Goal: Communication & Community: Answer question/provide support

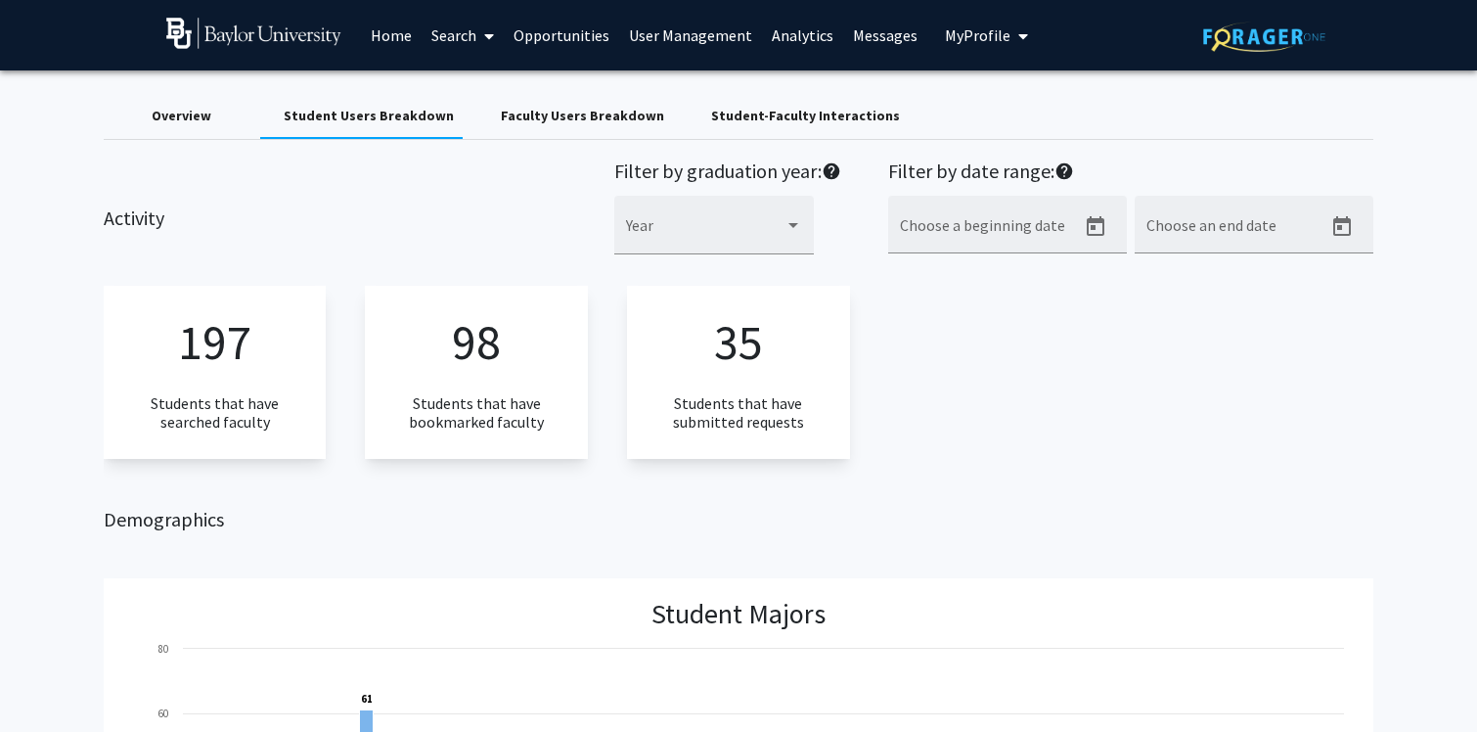
click at [959, 44] on span "My Profile" at bounding box center [978, 35] width 66 height 20
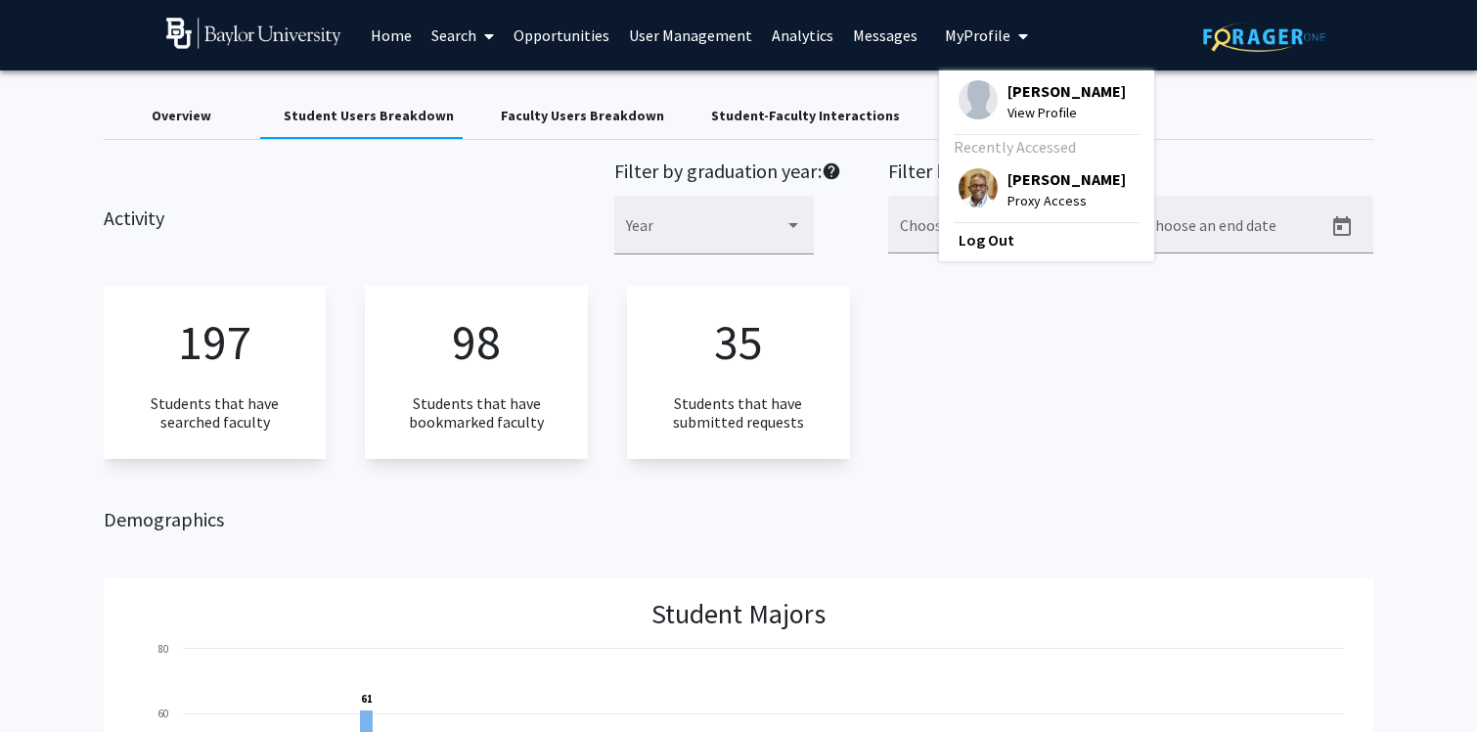
click at [1016, 197] on span "Proxy Access" at bounding box center [1067, 201] width 118 height 22
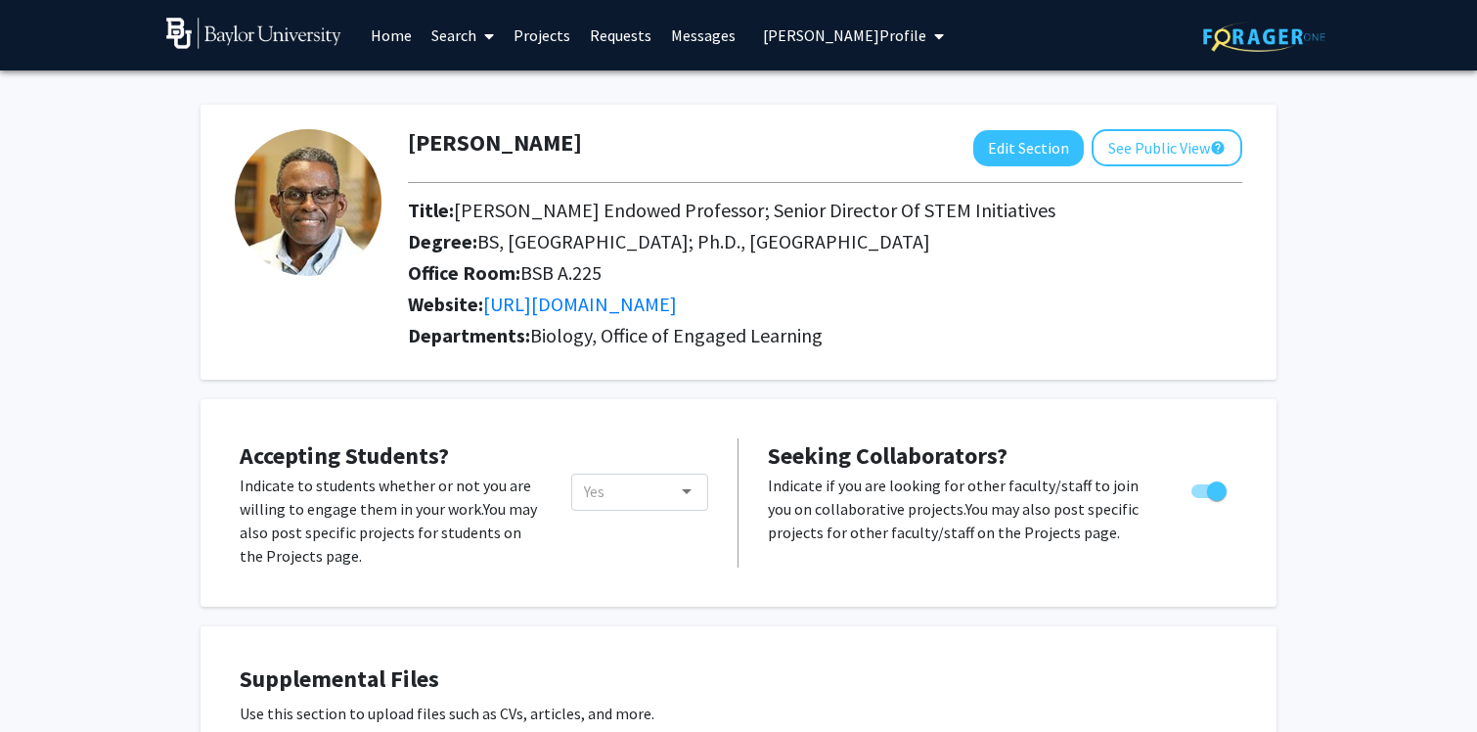
click at [705, 40] on link "Messages" at bounding box center [703, 35] width 84 height 68
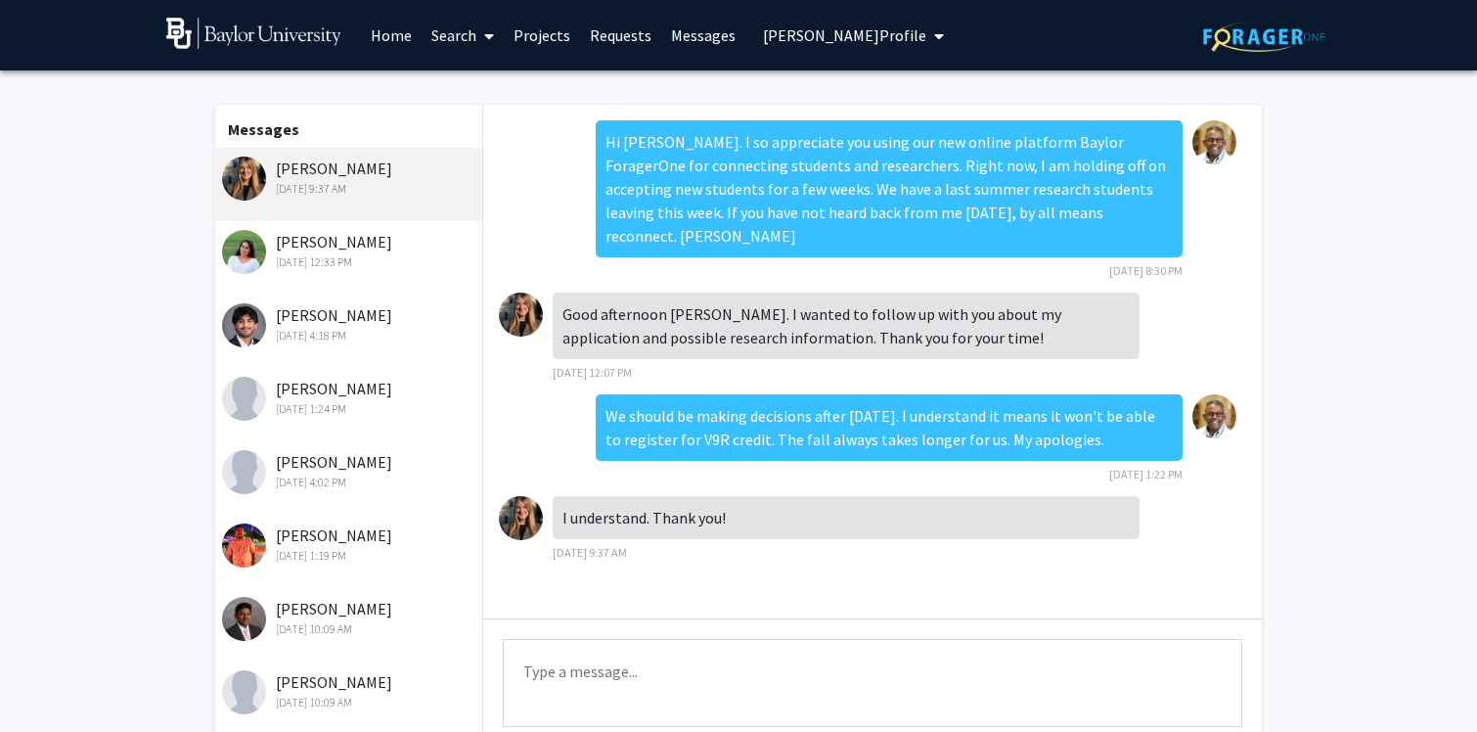
click at [317, 254] on div "[PERSON_NAME] [DATE] 12:33 PM" at bounding box center [349, 250] width 255 height 41
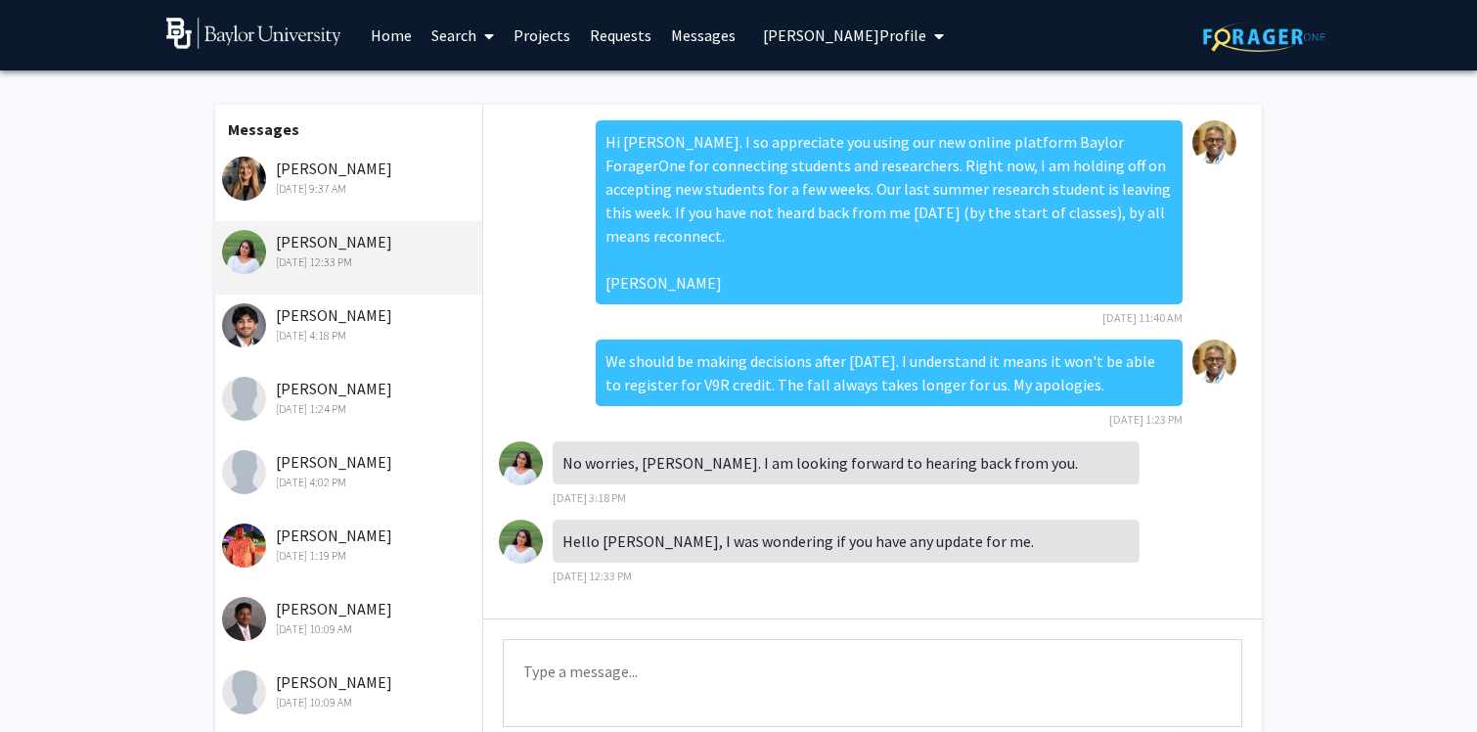
click at [600, 680] on textarea "Type a message" at bounding box center [873, 683] width 740 height 88
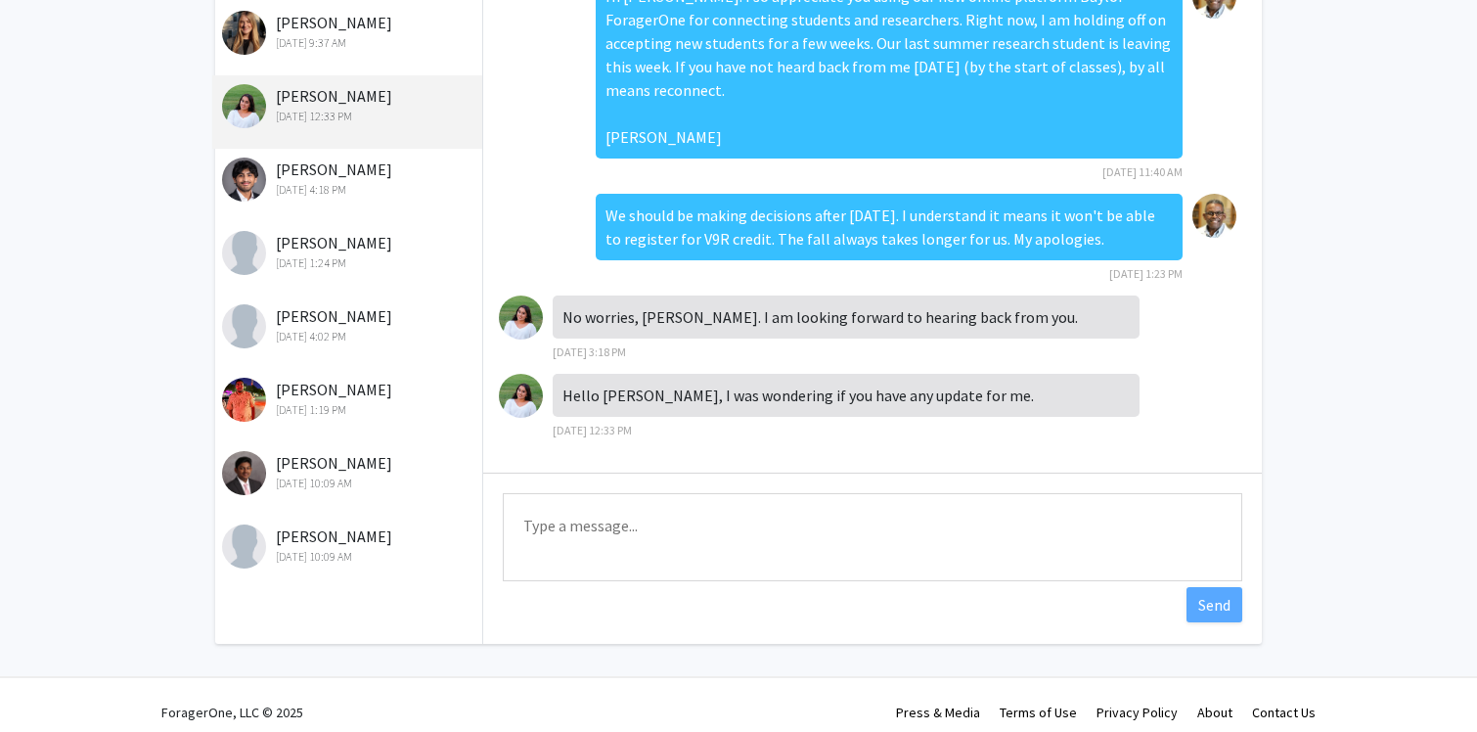
scroll to position [163, 0]
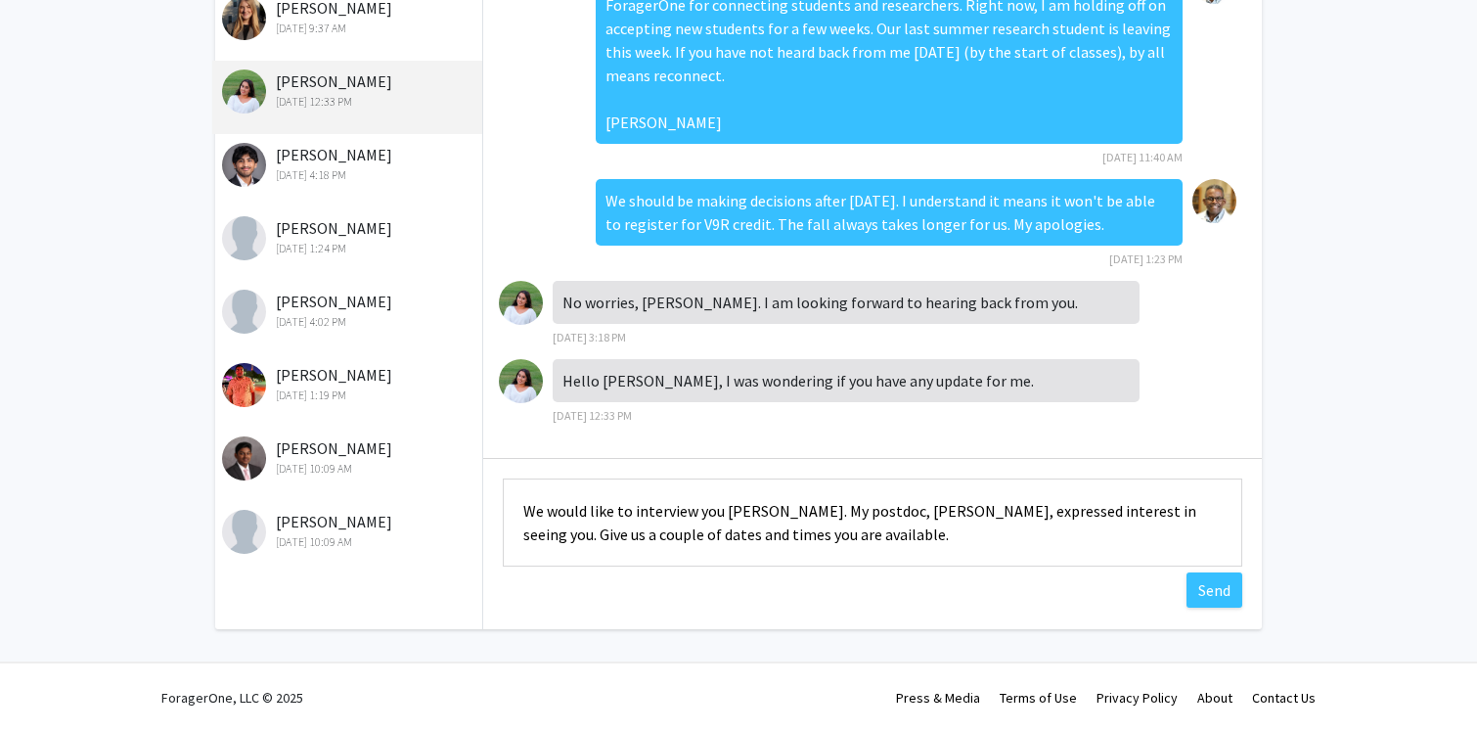
click at [772, 513] on textarea "We would like to interview you [PERSON_NAME]. My postdoc, [PERSON_NAME], expres…" at bounding box center [873, 522] width 740 height 88
drag, startPoint x: 518, startPoint y: 512, endPoint x: 520, endPoint y: 556, distance: 44.1
click at [520, 556] on textarea "We would like to interview you [PERSON_NAME] if you are still interested. My po…" at bounding box center [873, 522] width 740 height 88
click at [1161, 536] on textarea "We would like to interview you [PERSON_NAME] if you are still interested. My po…" at bounding box center [873, 522] width 740 height 88
type textarea "We would like to interview you [PERSON_NAME] if you are still interested. My po…"
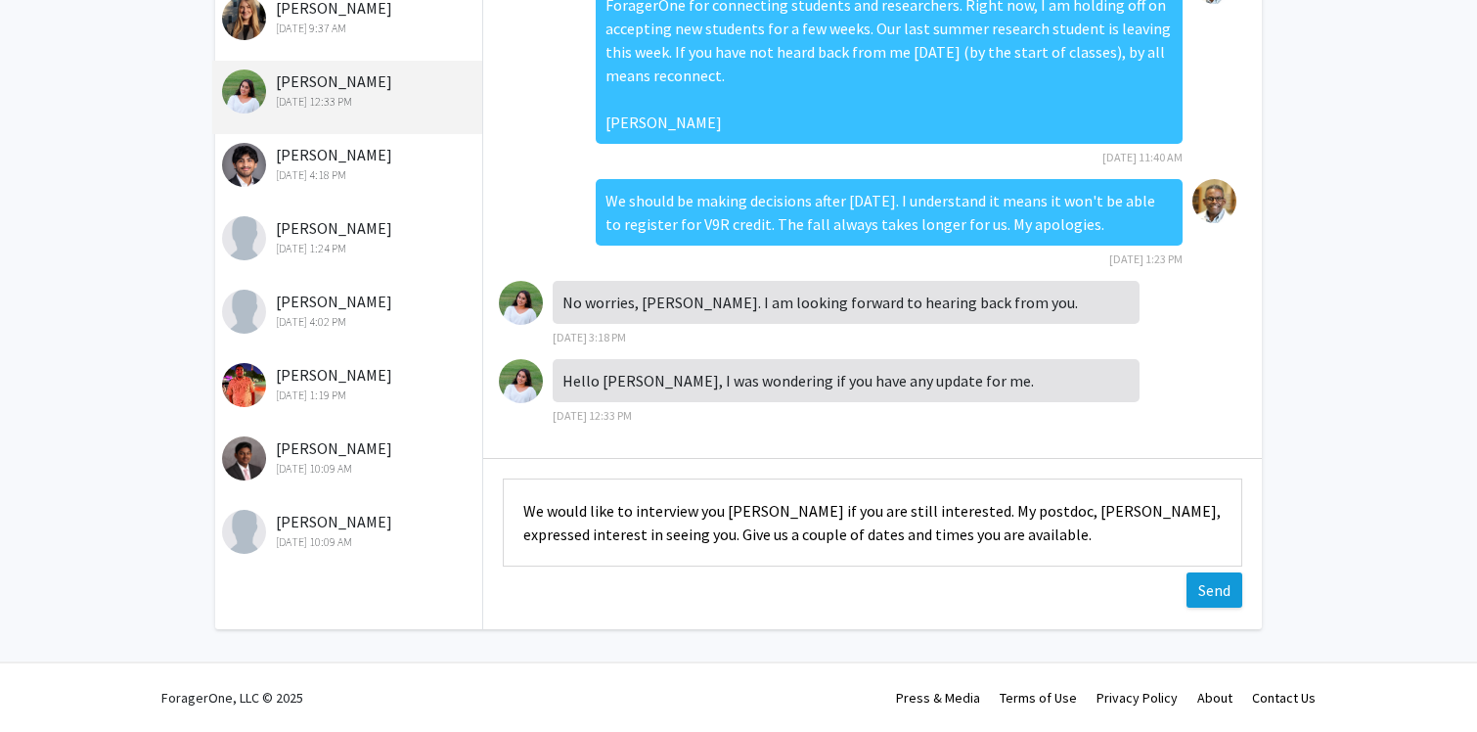
click at [1204, 593] on button "Send" at bounding box center [1215, 589] width 56 height 35
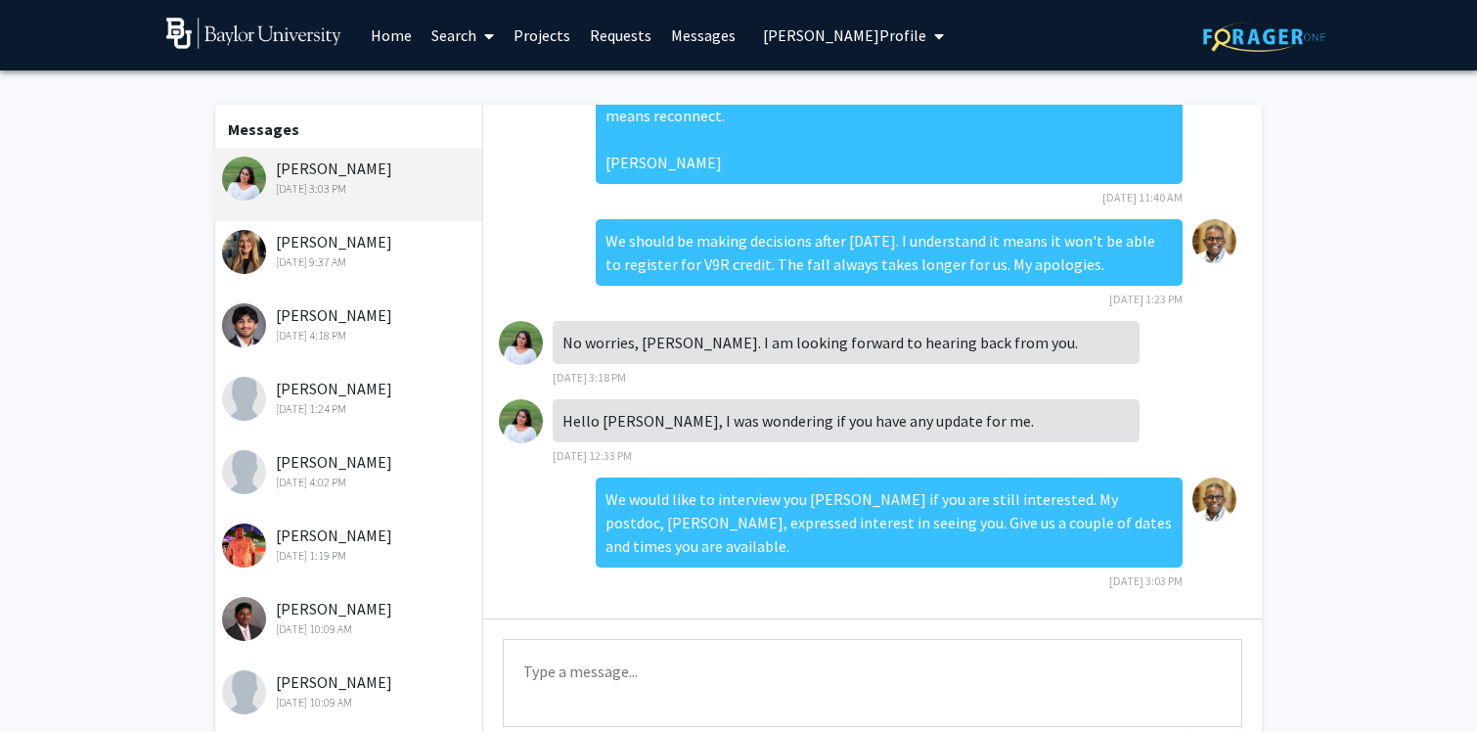
scroll to position [24, 0]
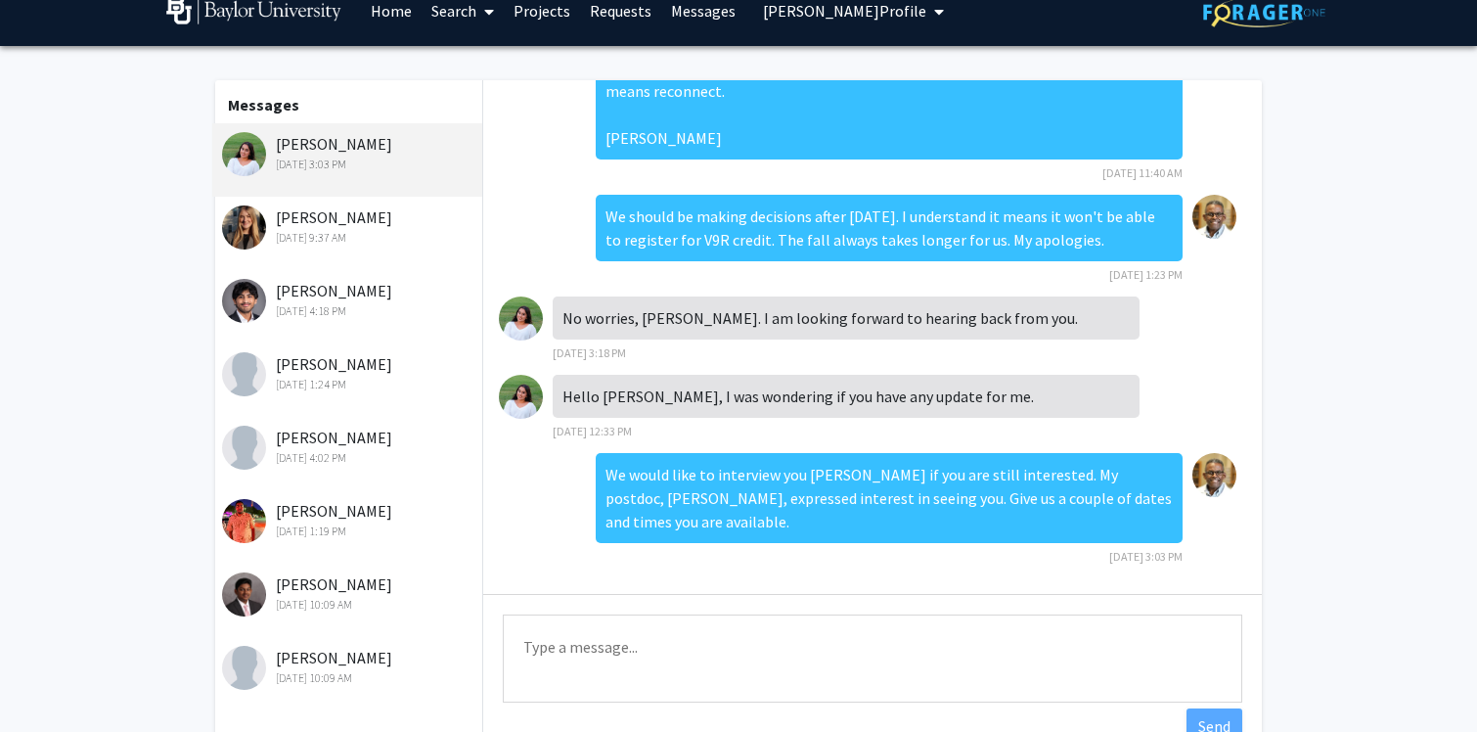
click at [303, 369] on div "[PERSON_NAME] [DATE] 1:24 PM" at bounding box center [349, 372] width 255 height 41
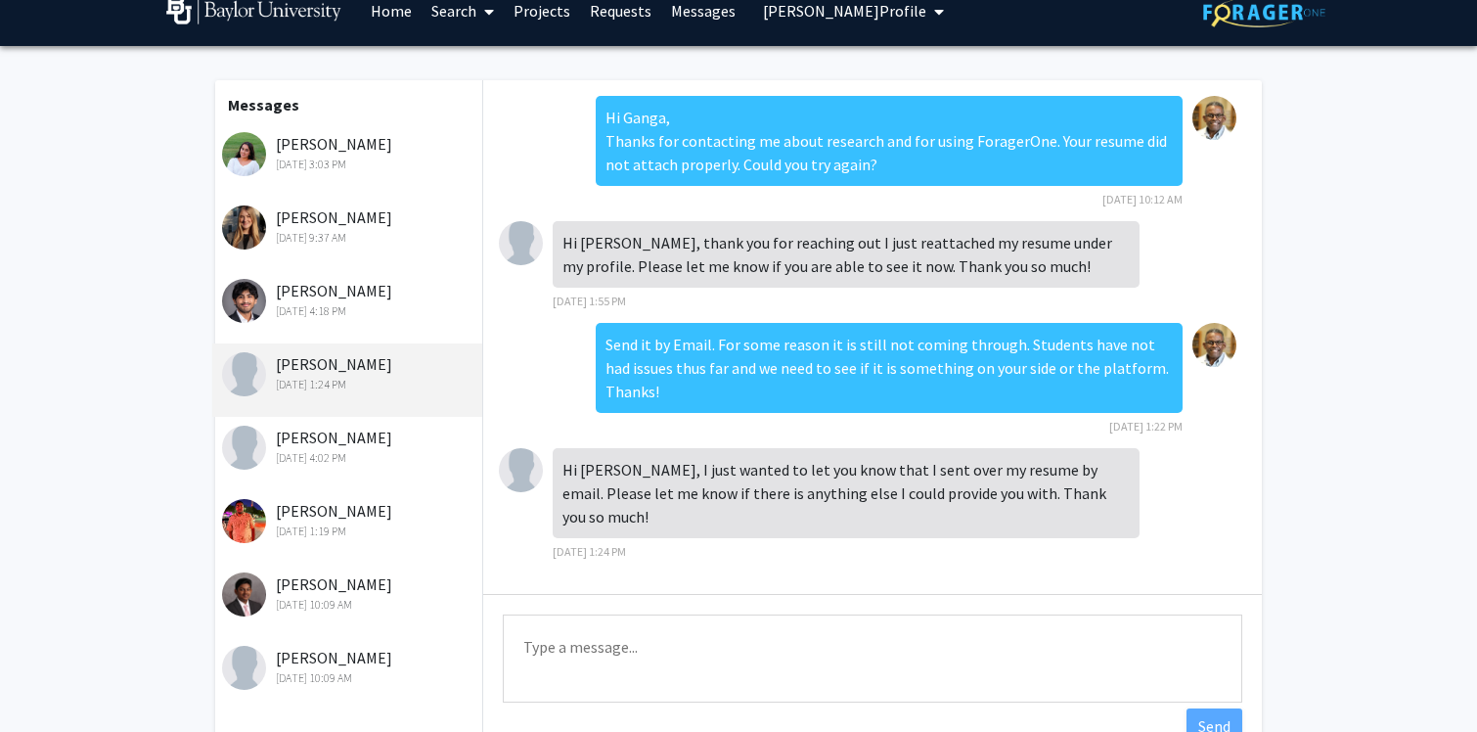
click at [673, 638] on textarea "Type a message" at bounding box center [873, 658] width 740 height 88
paste textarea "We would like to interview you [PERSON_NAME] if you are still interested. My po…"
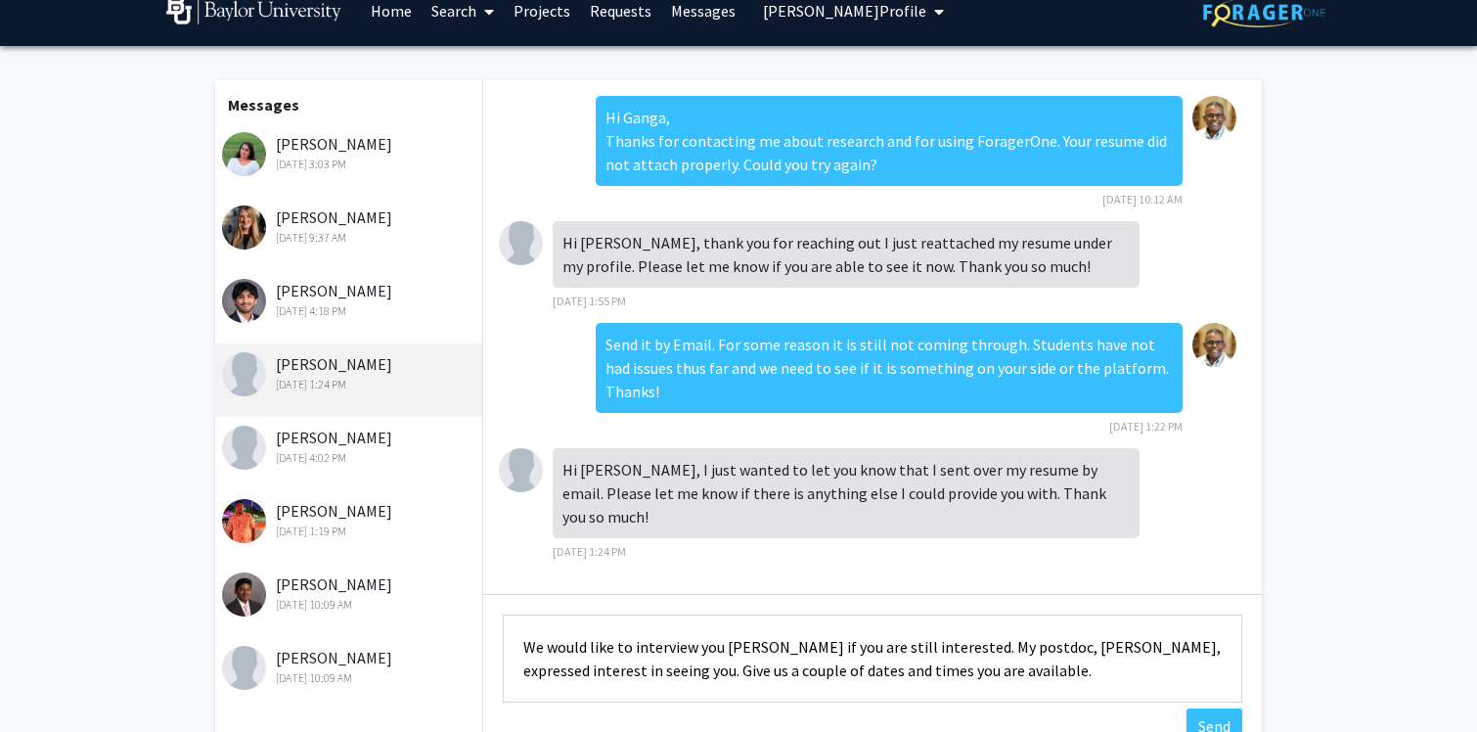
click at [735, 650] on textarea "We would like to interview you [PERSON_NAME] if you are still interested. My po…" at bounding box center [873, 658] width 740 height 88
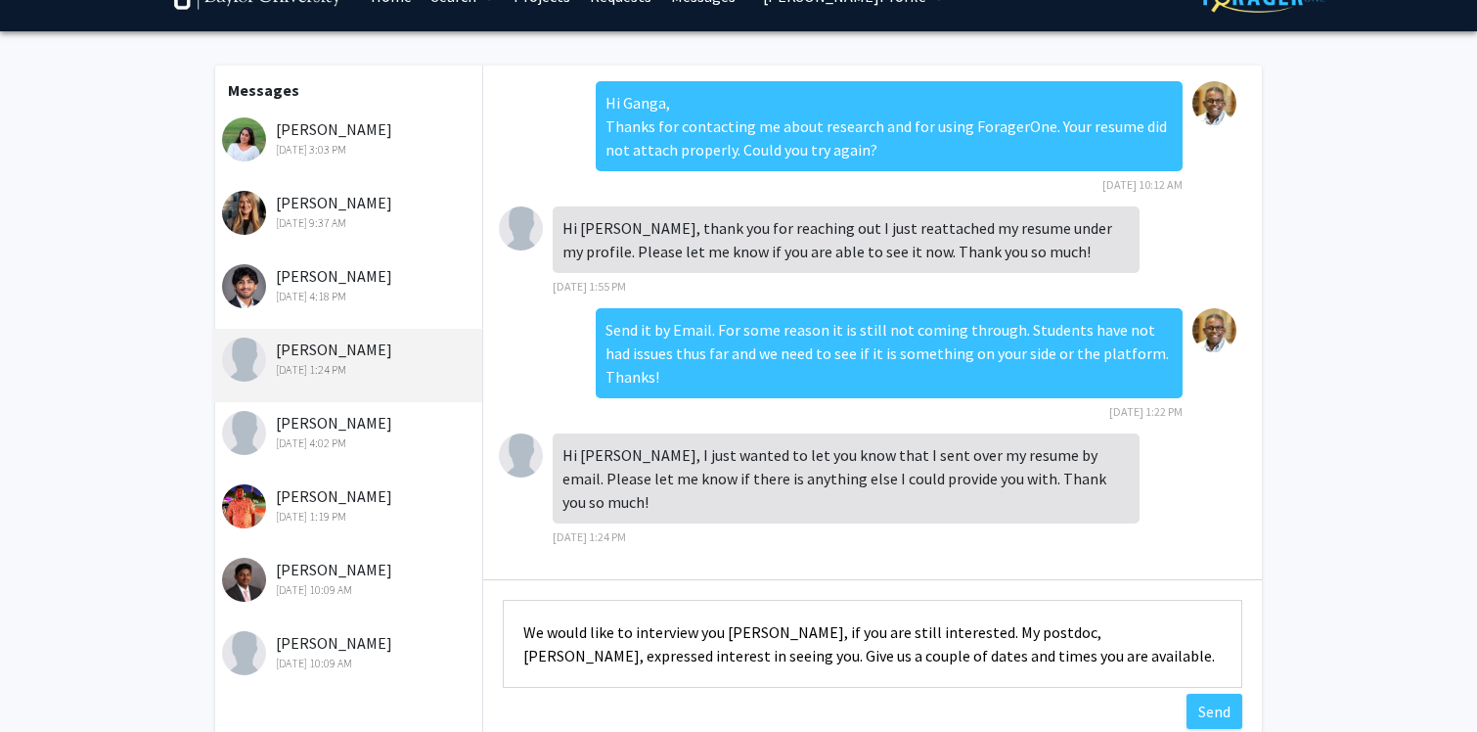
scroll to position [123, 0]
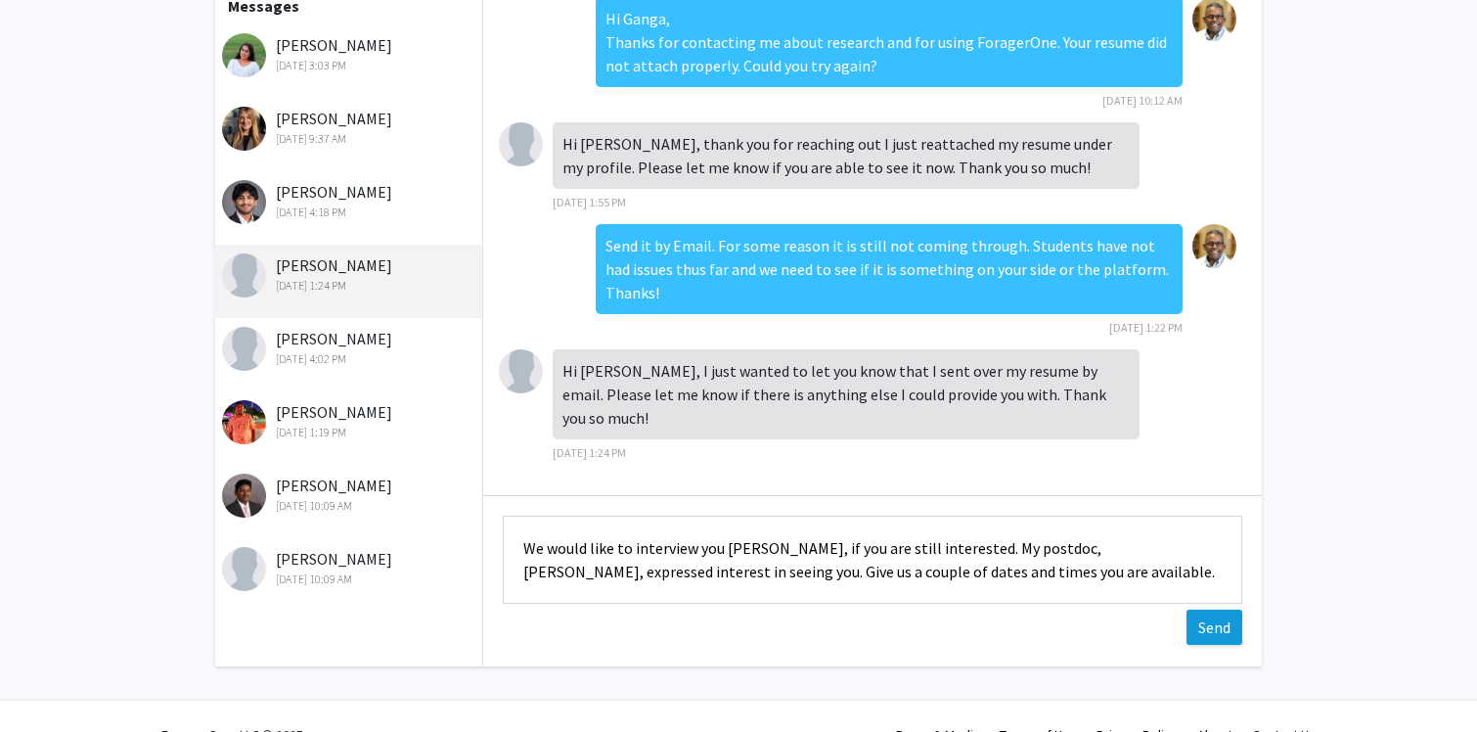
type textarea "We would like to interview you [PERSON_NAME], if you are still interested. My p…"
click at [1231, 635] on button "Send" at bounding box center [1215, 626] width 56 height 35
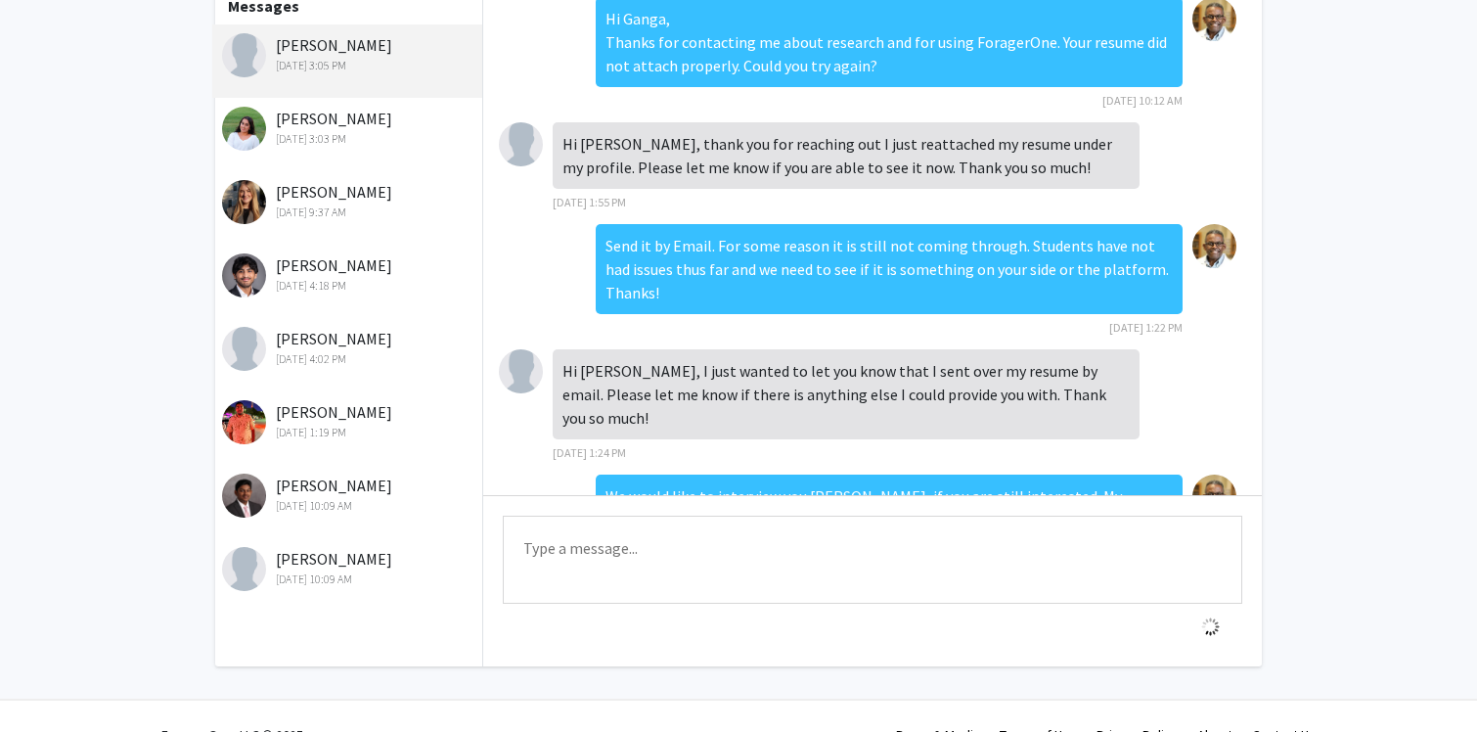
scroll to position [120, 0]
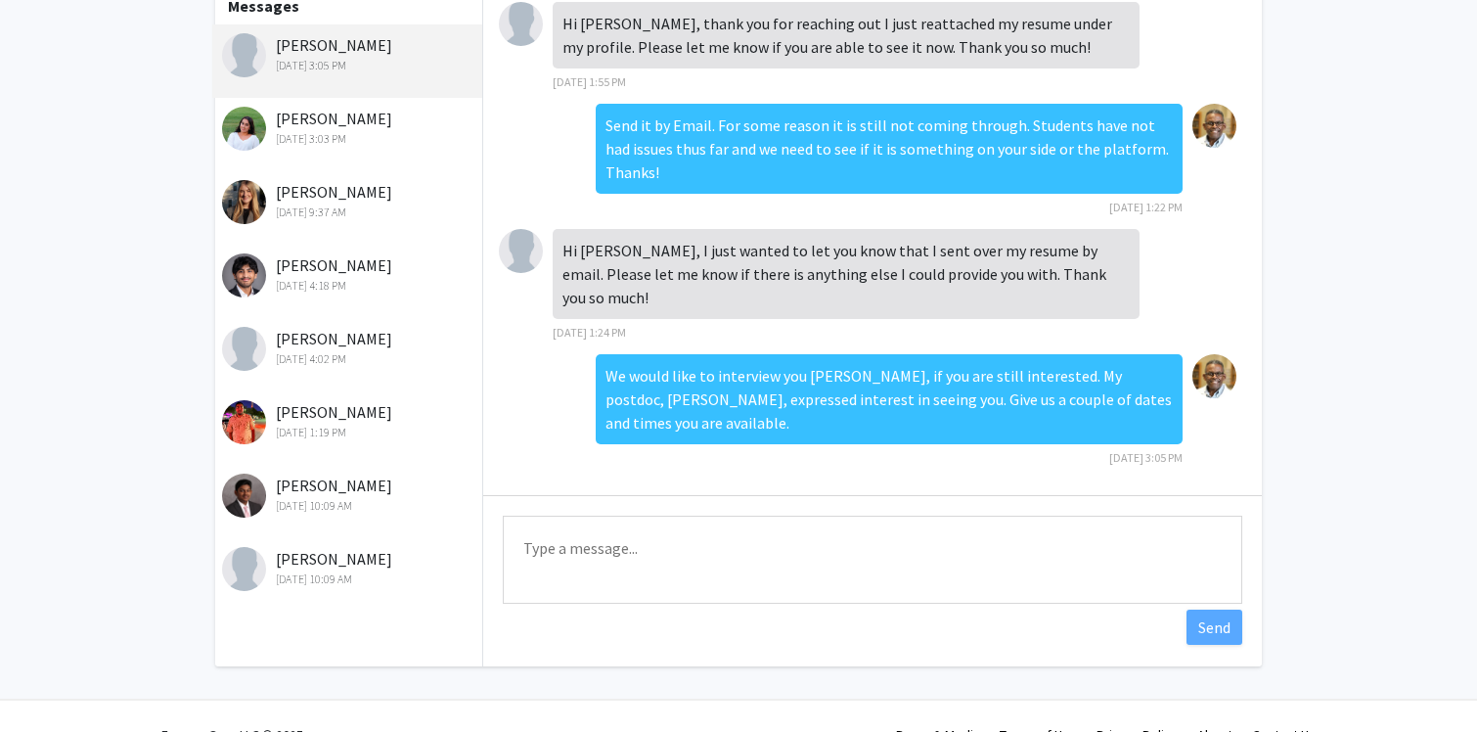
click at [331, 564] on div "[PERSON_NAME] [DATE] 10:09 AM" at bounding box center [349, 567] width 255 height 41
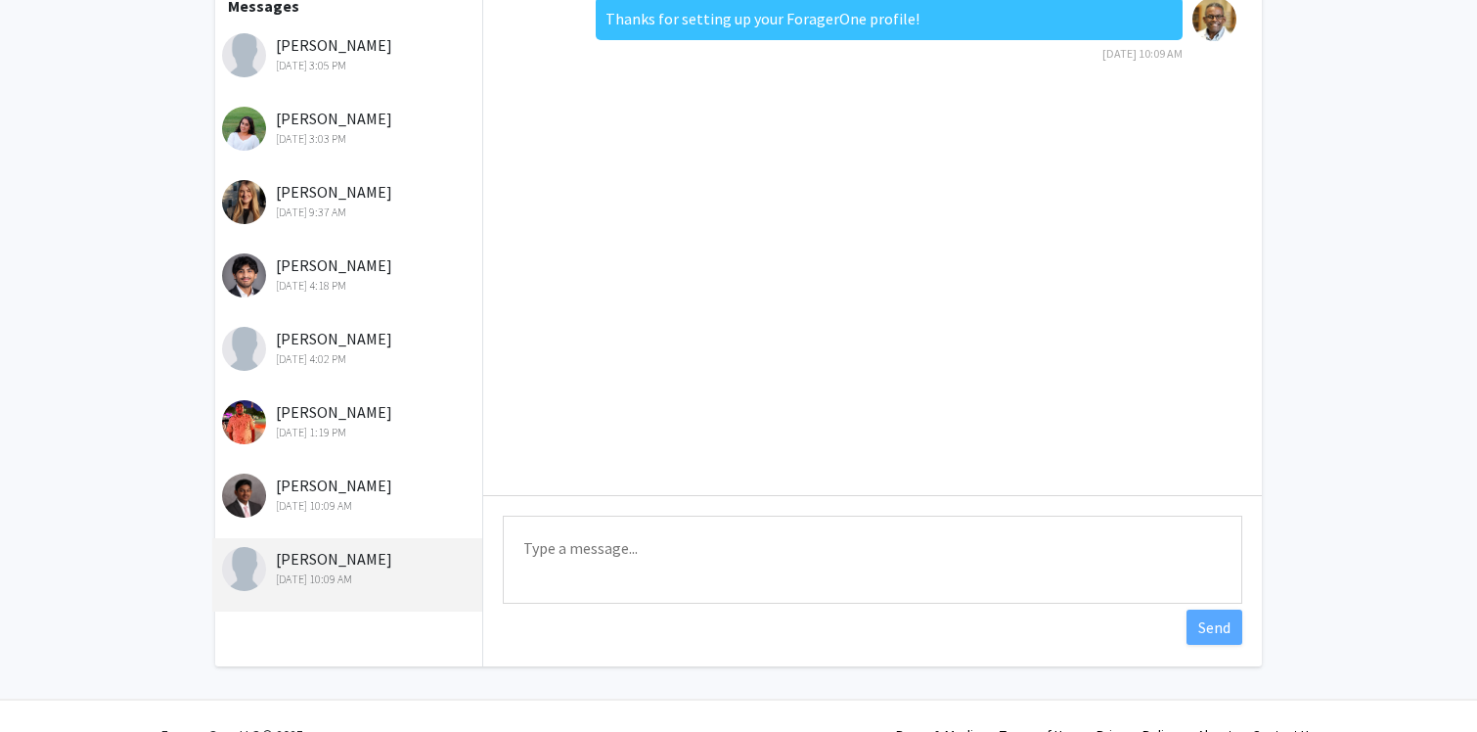
click at [347, 493] on div "[PERSON_NAME] [DATE] 10:09 AM" at bounding box center [349, 493] width 255 height 41
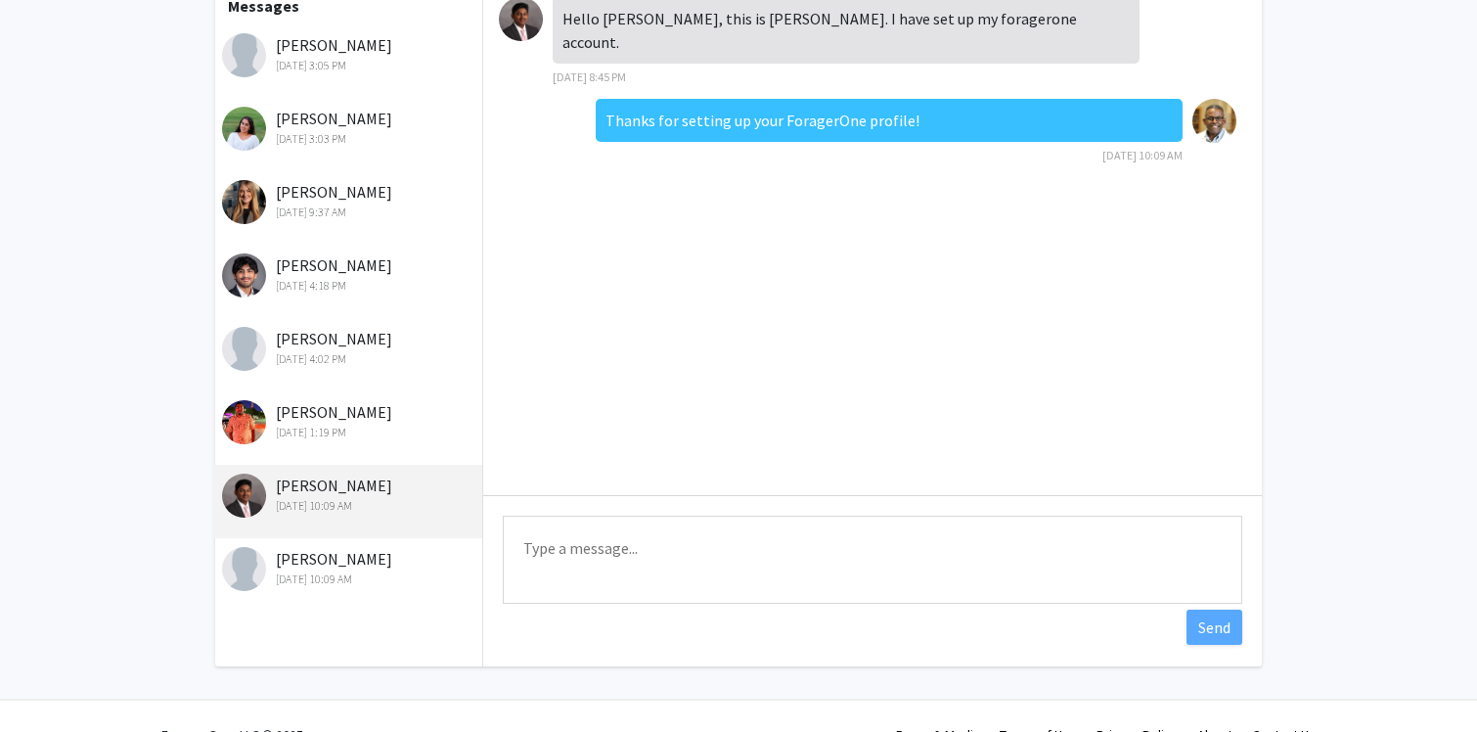
click at [305, 417] on div "[PERSON_NAME] [DATE] 1:19 PM" at bounding box center [349, 420] width 255 height 41
